Goal: Task Accomplishment & Management: Complete application form

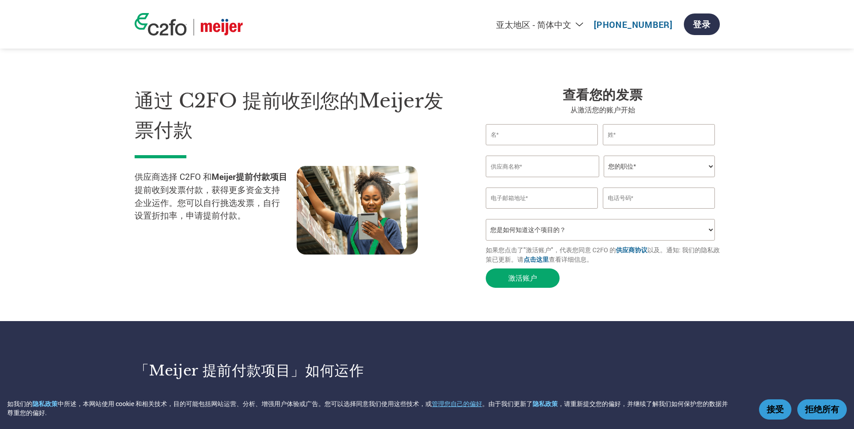
select select "zh-CN"
click at [527, 280] on button "激活账户" at bounding box center [523, 278] width 74 height 19
click at [523, 135] on input "text" at bounding box center [542, 134] width 113 height 21
type input "S"
type input "[PERSON_NAME]"
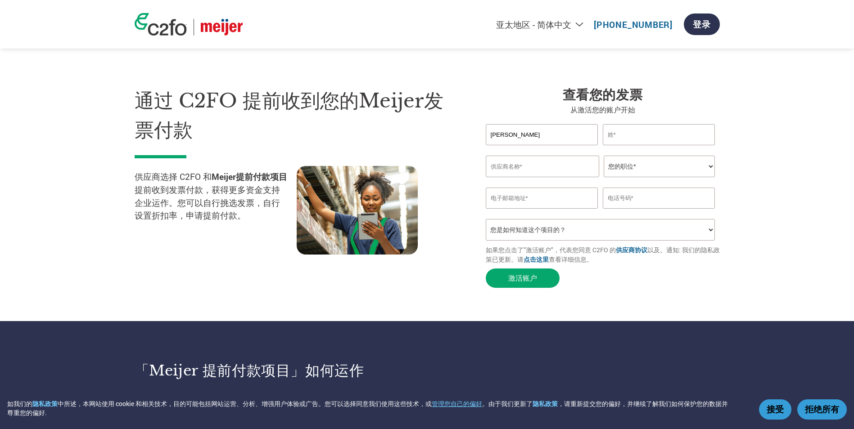
drag, startPoint x: 668, startPoint y: 134, endPoint x: 655, endPoint y: 139, distance: 13.5
click at [668, 134] on input "text" at bounding box center [659, 134] width 113 height 21
type input "Hou"
click at [549, 171] on input "text" at bounding box center [542, 167] width 113 height 22
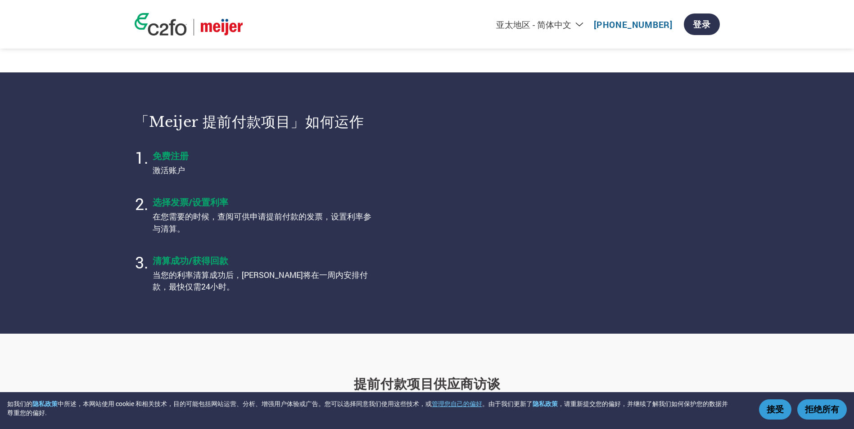
click at [724, 318] on section "「Meijer 提前付款项目」如何运作 免费注册 激活账户 选择发票/设置利率 在您需要的时候，查阅可供申请提前付款的发票，设置利率参与清算。 清算成功/获得…" at bounding box center [427, 202] width 854 height 261
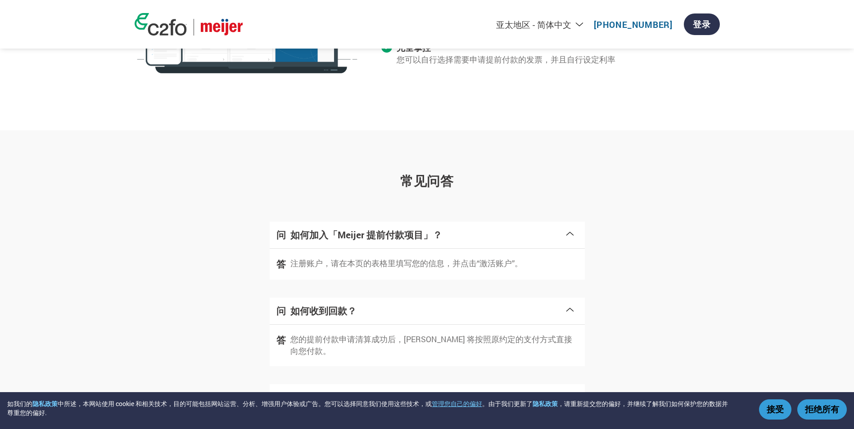
scroll to position [1014, 0]
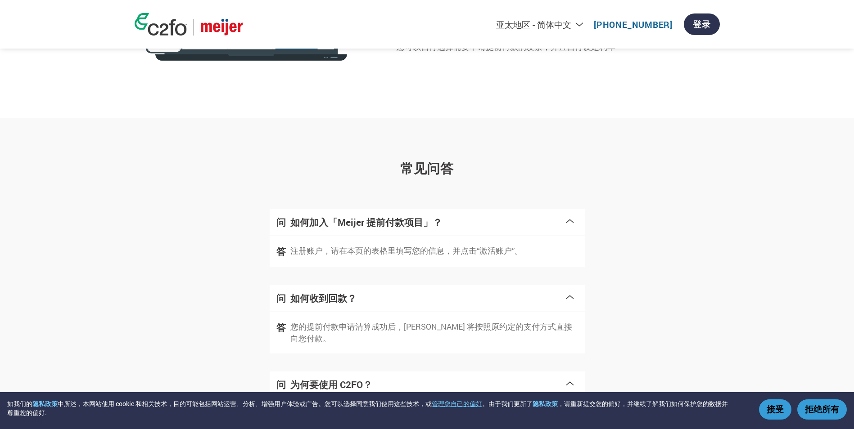
click at [778, 414] on button "接受" at bounding box center [775, 410] width 32 height 20
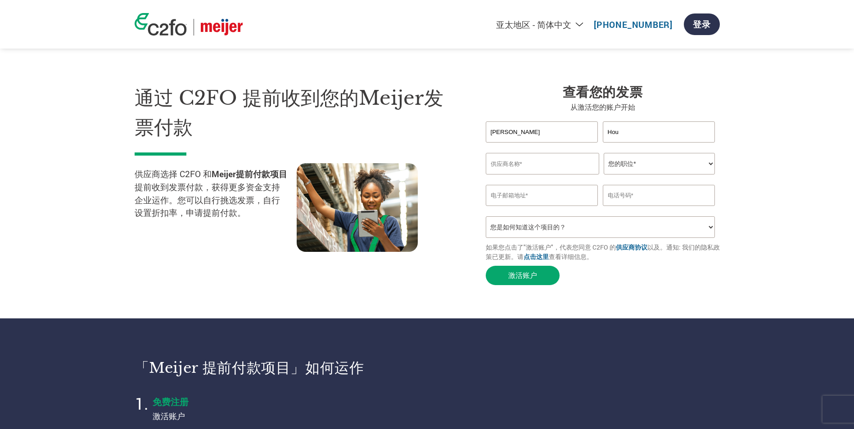
scroll to position [0, 0]
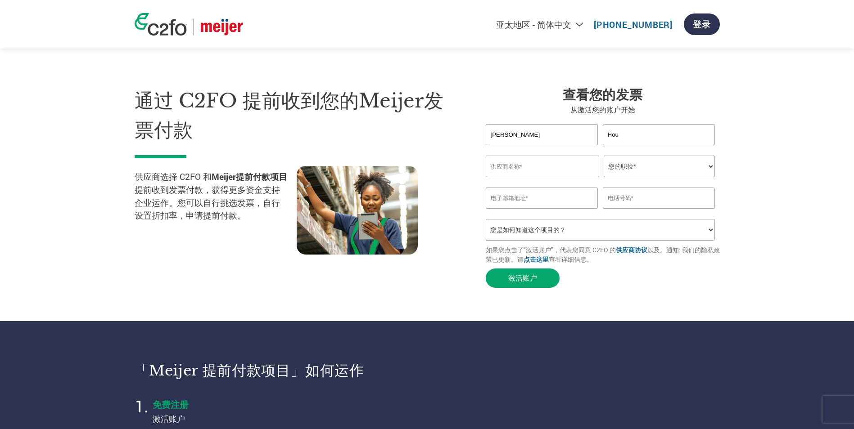
click at [552, 173] on input "text" at bounding box center [542, 167] width 113 height 22
paste input "LINKSTAR HOUSEWARE CO., LTD."
type input "LINKSTAR HOUSEWARE CO., LTD."
click at [646, 172] on select "您的职位* 首席财务官 会计长 财务长 财务总监 信贷经理 首席执行官 总裁 企业主/创始人 会计人员 簿记人员 应收账款人员 办公室经理 其他" at bounding box center [659, 167] width 111 height 22
click at [678, 166] on select "您的职位* 首席财务官 会计长 财务长 财务总监 信贷经理 首席执行官 总裁 企业主/创始人 会计人员 簿记人员 应收账款人员 办公室经理 其他" at bounding box center [659, 167] width 111 height 22
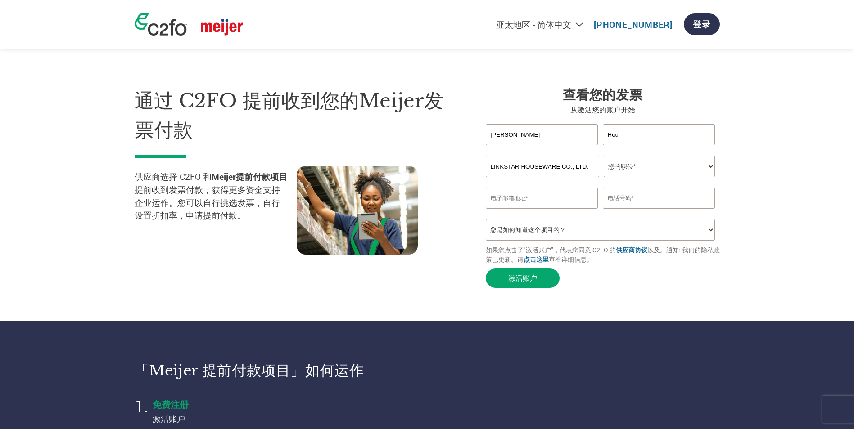
select select "OTHER"
click at [604, 158] on select "您的职位* 首席财务官 会计长 财务长 财务总监 信贷经理 首席执行官 总裁 企业主/创始人 会计人员 簿记人员 应收账款人员 办公室经理 其他" at bounding box center [659, 167] width 111 height 22
click at [564, 203] on input "email" at bounding box center [542, 198] width 113 height 21
type input "[PERSON_NAME][EMAIL_ADDRESS][DOMAIN_NAME]"
type input "18814851335"
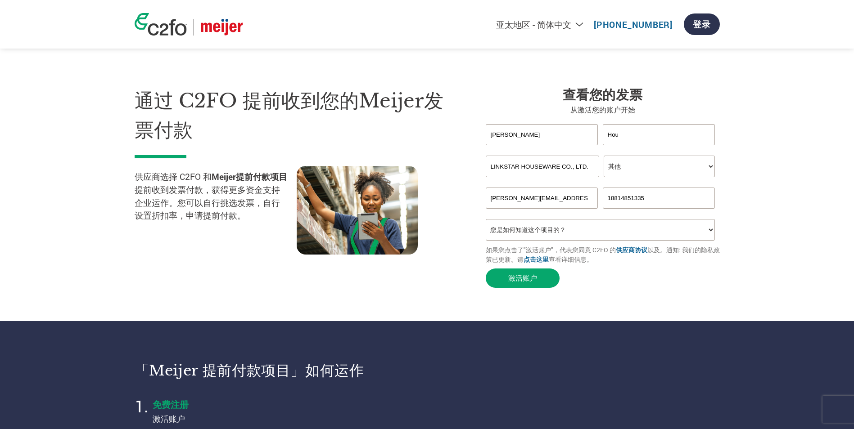
click at [568, 240] on select "您是如何知道这个项目的？ 从我的客户处得知 收到了电子邮件 社交媒体 在线搜索 家人/朋友/熟人 在一次活动中 其他" at bounding box center [601, 230] width 230 height 22
select select "Email"
click at [486, 224] on select "您是如何知道这个项目的？ 从我的客户处得知 收到了电子邮件 社交媒体 在线搜索 家人/朋友/熟人 在一次活动中 其他" at bounding box center [601, 230] width 230 height 22
click at [550, 228] on select "您是如何知道这个项目的？ 从我的客户处得知 收到了电子邮件 社交媒体 在线搜索 家人/朋友/熟人 在一次活动中 其他" at bounding box center [601, 230] width 230 height 22
click at [429, 273] on div "通过 C2FO 提前收到您的Meijer发票付款 供应商选择 C2FO 和 [PERSON_NAME]提前付款项目 提前收到发票付款，获得更多资金支持企业运作…" at bounding box center [304, 189] width 338 height 206
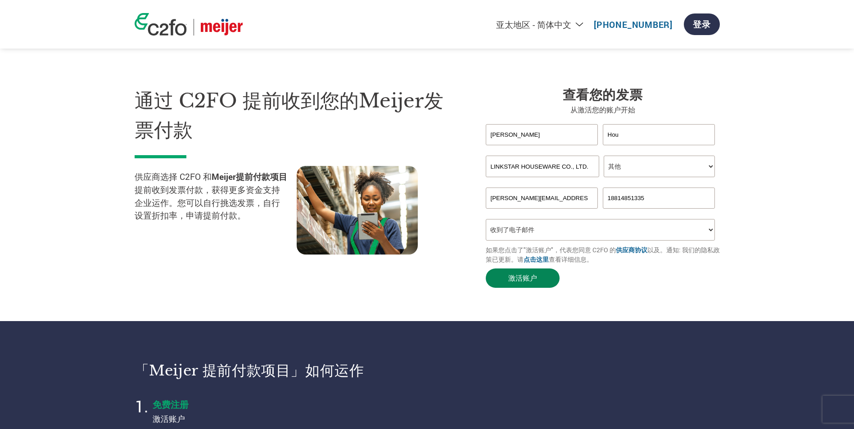
click at [525, 283] on button "激活账户" at bounding box center [523, 278] width 74 height 19
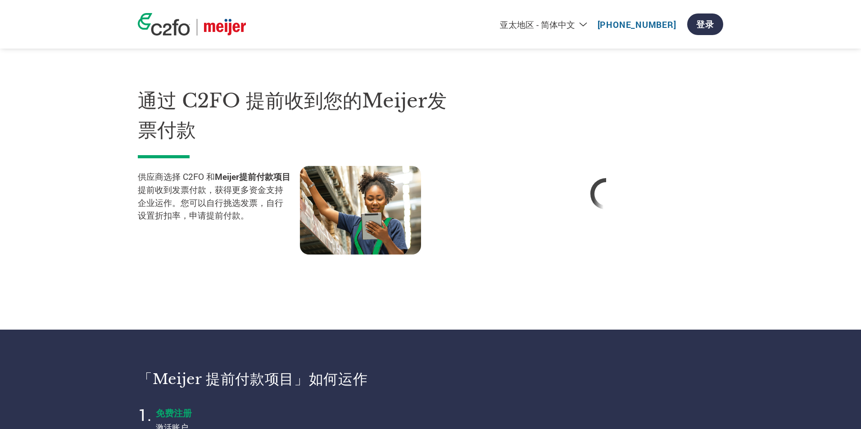
select select "zh-CN"
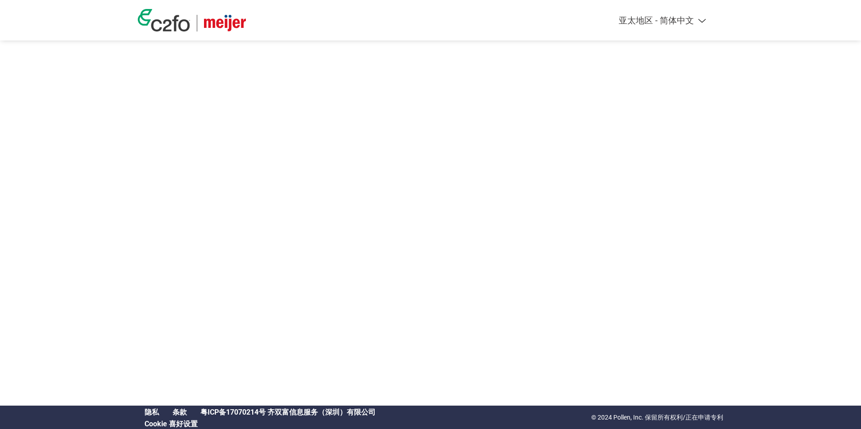
select select "zh-CN"
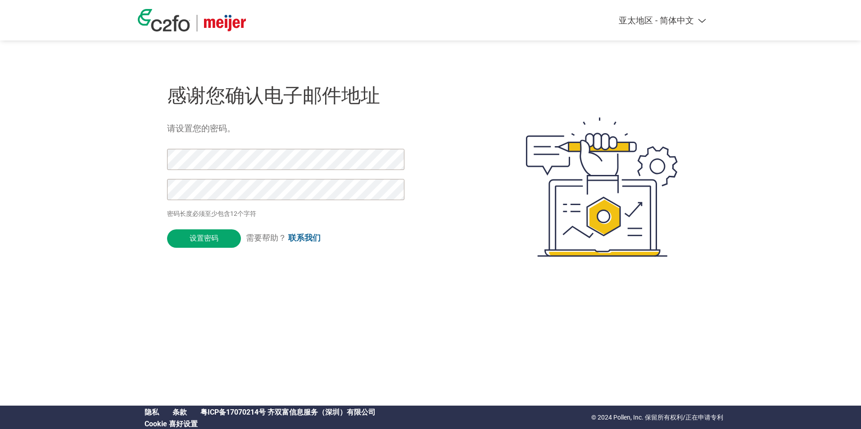
click at [125, 161] on div "Americas - English Américas - Español Américas - Português Amériques - Français…" at bounding box center [430, 151] width 861 height 303
drag, startPoint x: 216, startPoint y: 240, endPoint x: 140, endPoint y: 161, distance: 109.5
click at [140, 161] on div "感谢您确认电子邮件地址 请设置您的密码。 密码长度必须至少包含12个字符 设置密码 需要帮助？ 联系我们" at bounding box center [430, 187] width 585 height 239
click at [118, 196] on div "Americas - English Américas - Español Américas - Português Amériques - Français…" at bounding box center [430, 151] width 861 height 303
click at [206, 247] on input "设置密码" at bounding box center [204, 239] width 74 height 18
